Goal: Check status: Check status

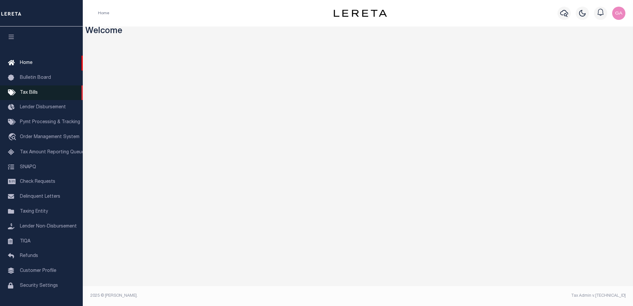
click at [36, 94] on span "Tax Bills" at bounding box center [29, 92] width 18 height 5
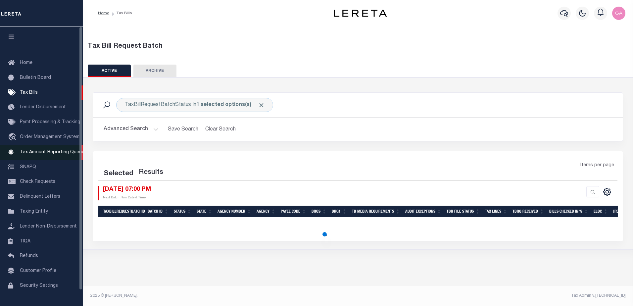
click at [35, 152] on span "Tax Amount Reporting Queue" at bounding box center [52, 152] width 65 height 5
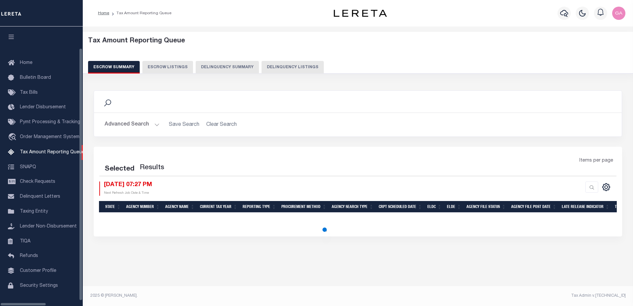
select select
select select "100"
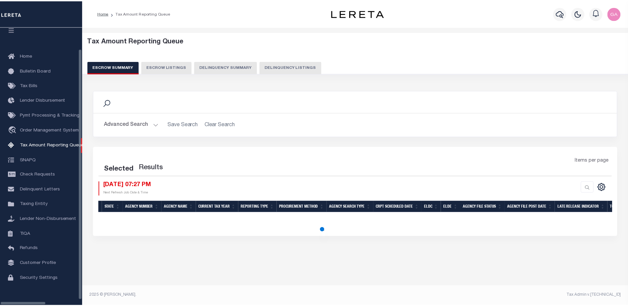
scroll to position [17, 0]
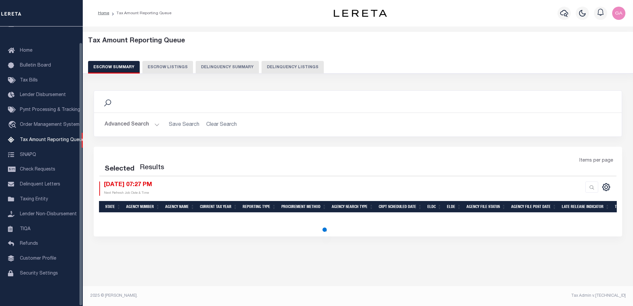
select select "100"
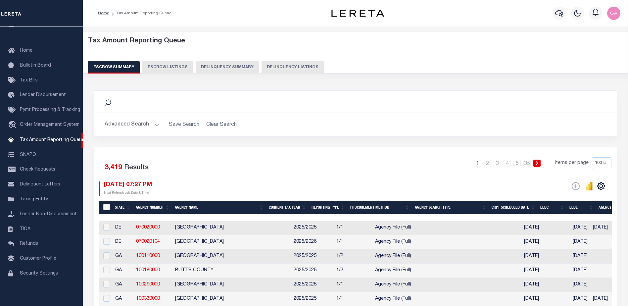
click at [155, 124] on button "Advanced Search" at bounding box center [132, 124] width 55 height 13
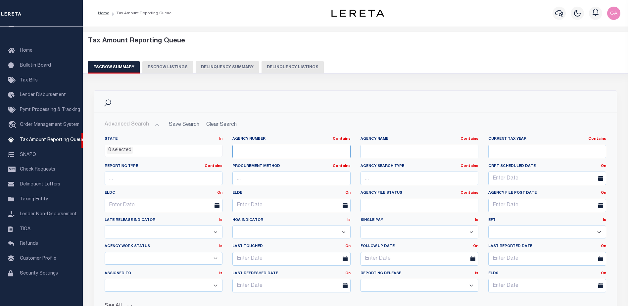
click at [265, 153] on input "text" at bounding box center [291, 152] width 118 height 14
click at [303, 118] on div "Advanced Search Save Search Clear Search State In" at bounding box center [355, 226] width 523 height 226
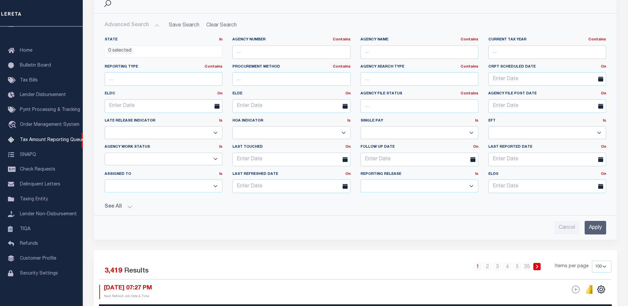
scroll to position [66, 0]
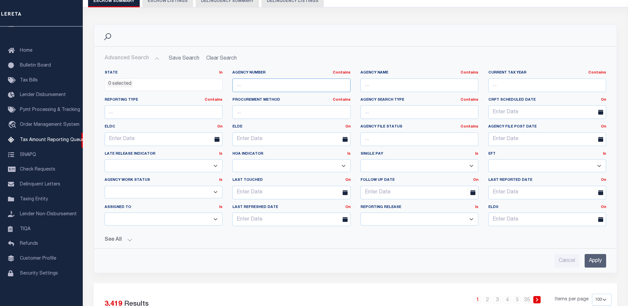
click at [251, 85] on input "text" at bounding box center [291, 85] width 118 height 14
paste input "190090000"
type input "190090000"
click at [596, 265] on input "Apply" at bounding box center [596, 261] width 22 height 14
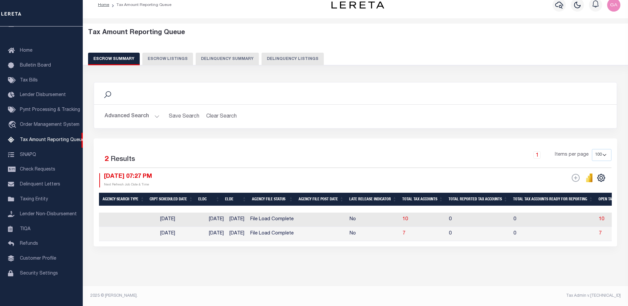
scroll to position [0, 0]
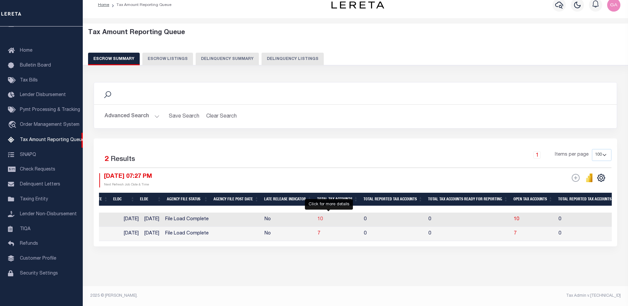
click at [323, 217] on span "10" at bounding box center [320, 219] width 5 height 5
select select "100"
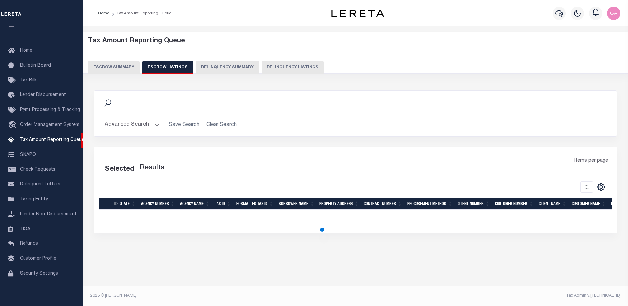
select select "100"
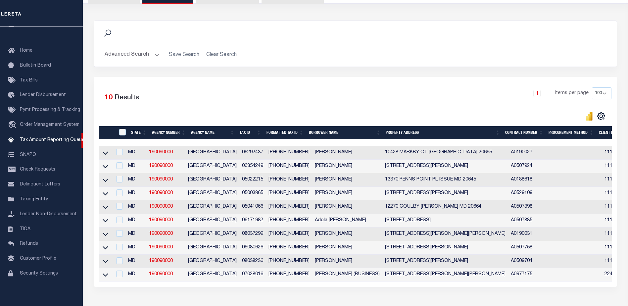
scroll to position [103, 0]
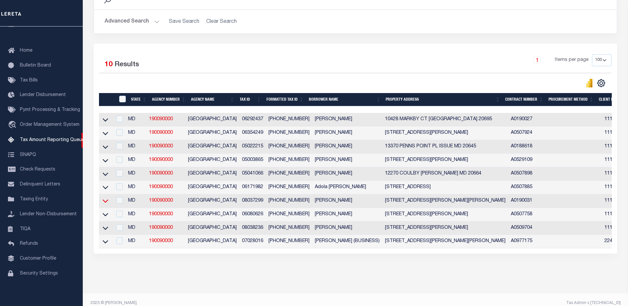
click at [105, 204] on icon at bounding box center [106, 200] width 6 height 7
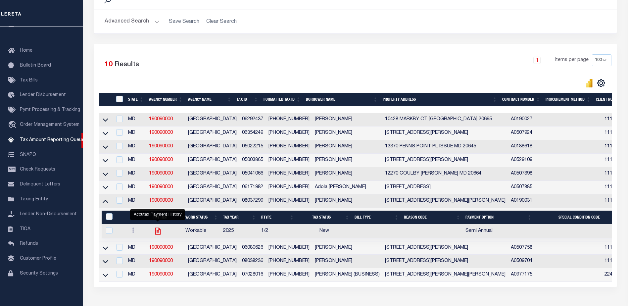
click at [157, 234] on icon "" at bounding box center [157, 230] width 5 height 7
checkbox input "true"
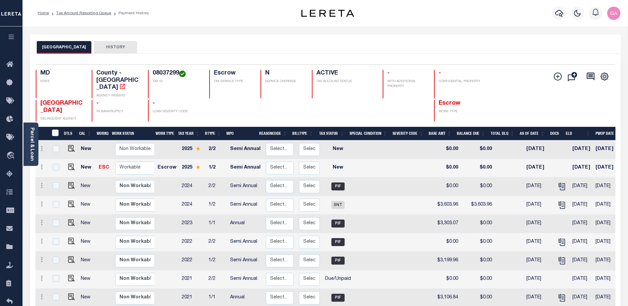
click at [108, 47] on button "HISTORY" at bounding box center [115, 47] width 43 height 13
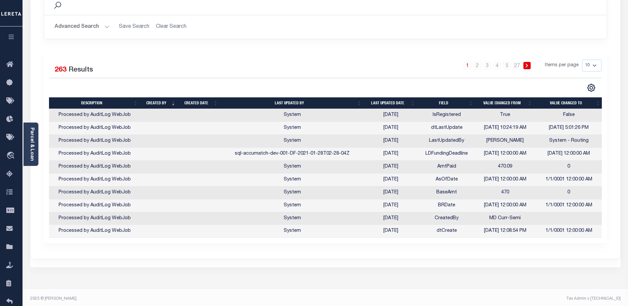
scroll to position [104, 0]
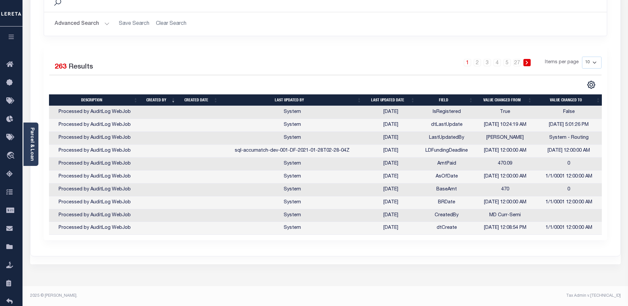
click at [594, 61] on select "10 25 50 100" at bounding box center [592, 63] width 20 height 12
select select "100"
click at [582, 57] on select "10 25 50 100" at bounding box center [592, 63] width 20 height 12
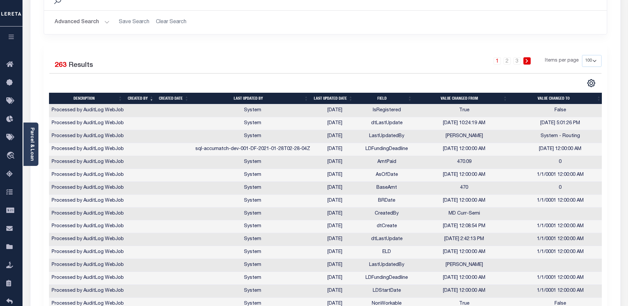
click at [330, 98] on th "Last updated date" at bounding box center [333, 99] width 44 height 12
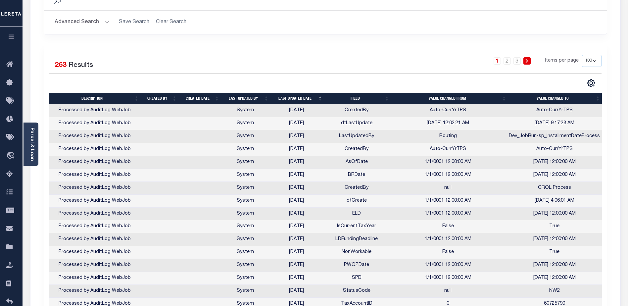
click at [292, 98] on th "Last updated date" at bounding box center [298, 99] width 54 height 12
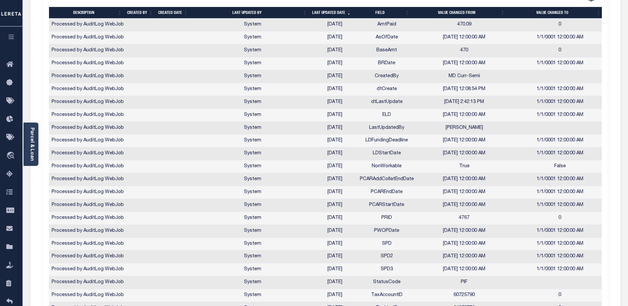
scroll to position [0, 0]
